Goal: Navigation & Orientation: Understand site structure

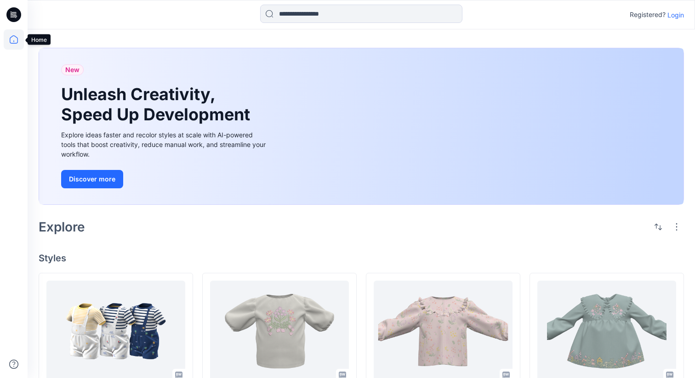
click at [14, 45] on icon at bounding box center [14, 39] width 20 height 20
click at [14, 18] on icon at bounding box center [13, 14] width 15 height 15
click at [12, 38] on icon at bounding box center [14, 39] width 20 height 20
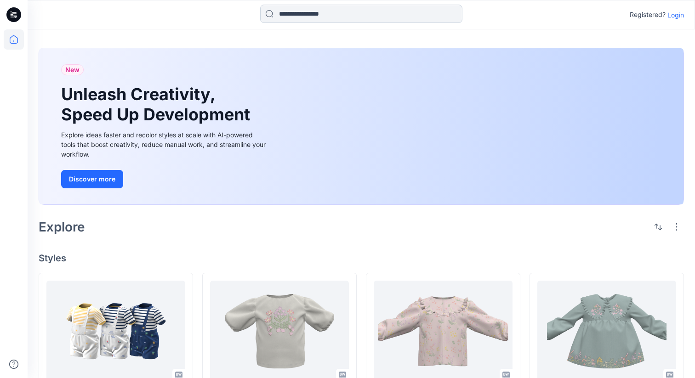
click at [271, 11] on input at bounding box center [361, 14] width 202 height 18
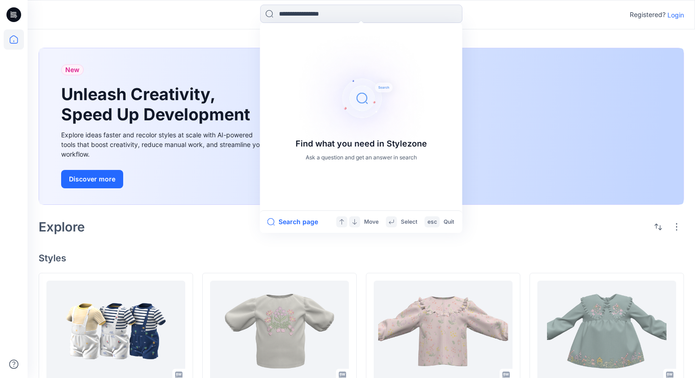
click at [371, 12] on div "Find what you need in Stylezone Ask a question and get an answer in search Sear…" at bounding box center [362, 15] width 334 height 20
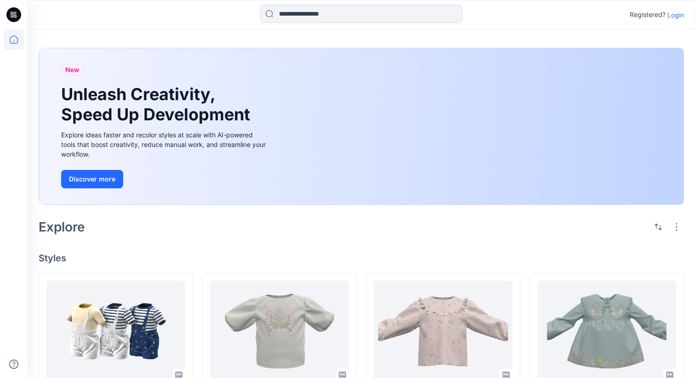
click at [371, 238] on div "Explore" at bounding box center [362, 227] width 646 height 22
click at [101, 180] on button "Discover more" at bounding box center [92, 179] width 62 height 18
click at [12, 17] on icon at bounding box center [13, 14] width 15 height 15
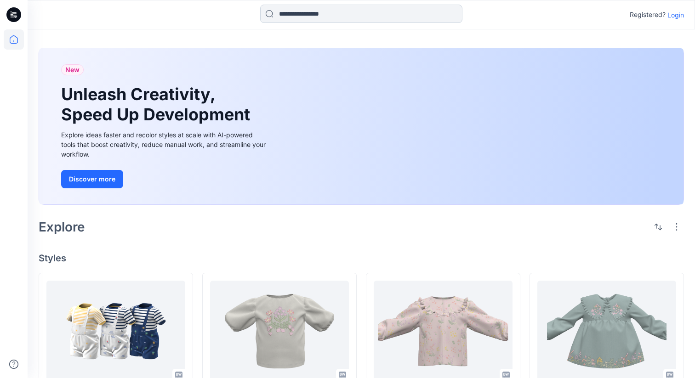
click at [340, 20] on input at bounding box center [361, 14] width 202 height 18
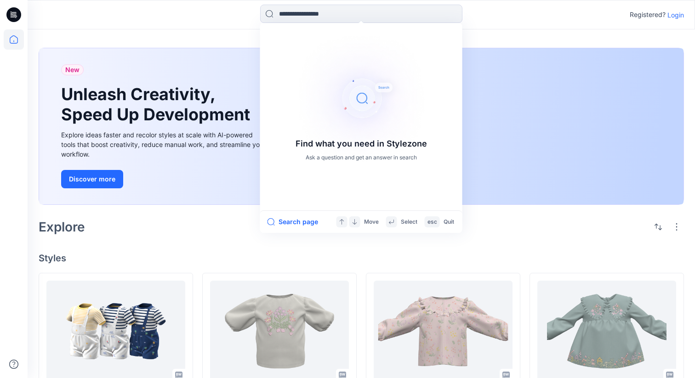
click at [371, 22] on div "Find what you need in Stylezone Ask a question and get an answer in search Sear…" at bounding box center [361, 15] width 667 height 20
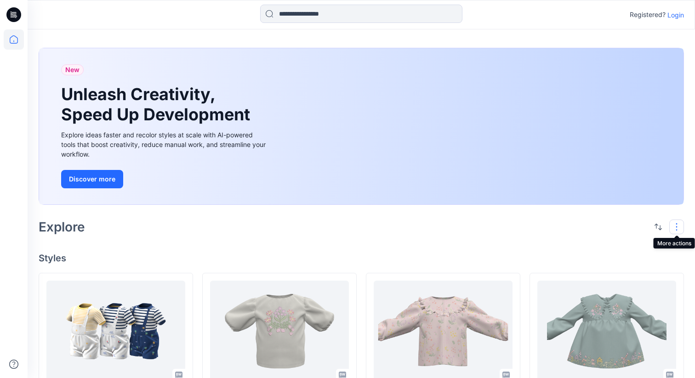
click at [371, 230] on button "button" at bounding box center [677, 227] width 15 height 15
click at [371, 267] on p "Folder View" at bounding box center [638, 267] width 58 height 11
